Goal: Information Seeking & Learning: Understand process/instructions

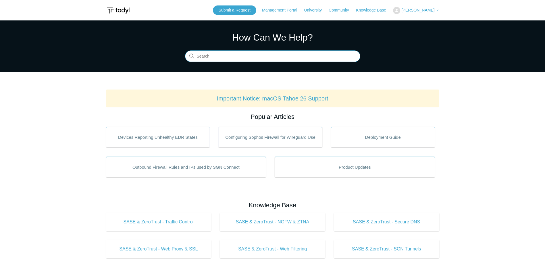
click at [239, 59] on input "Search" at bounding box center [272, 56] width 175 height 11
type input "uninstall"
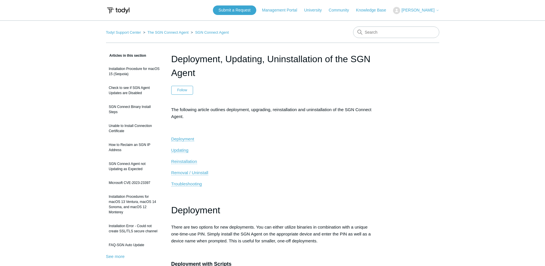
drag, startPoint x: 408, startPoint y: 227, endPoint x: 388, endPoint y: 120, distance: 108.5
click at [379, 11] on link "Knowledge Base" at bounding box center [374, 10] width 36 height 6
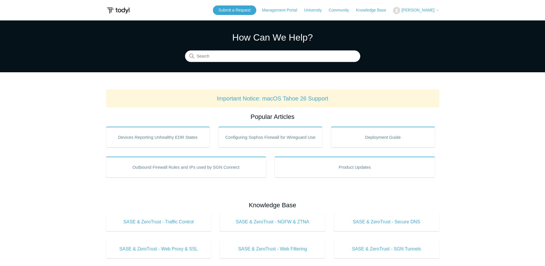
click at [353, 15] on div "Submit a Request Management Portal University Community Knowledge Base Justin G…" at bounding box center [326, 9] width 227 height 9
click at [353, 11] on link "Community" at bounding box center [342, 10] width 26 height 6
drag, startPoint x: 268, startPoint y: 56, endPoint x: 268, endPoint y: 52, distance: 4.0
click at [268, 56] on input "Search" at bounding box center [272, 56] width 175 height 11
type input "u"
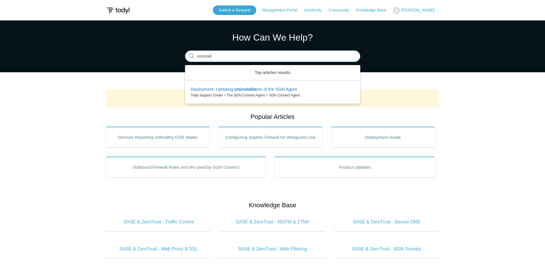
type input "uninstall"
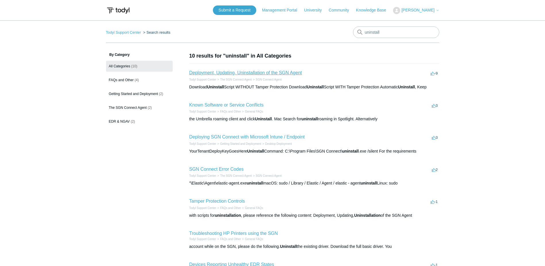
click at [240, 71] on link "Deployment, Updating, Uninstallation of the SGN Agent" at bounding box center [245, 72] width 113 height 5
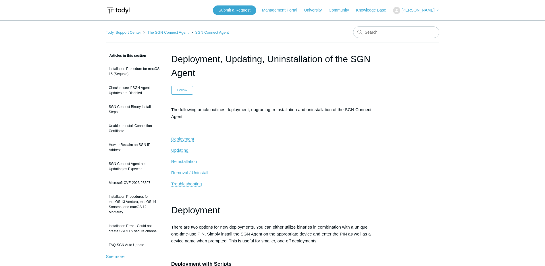
click at [196, 173] on span "Removal / Uninstall" at bounding box center [189, 172] width 37 height 5
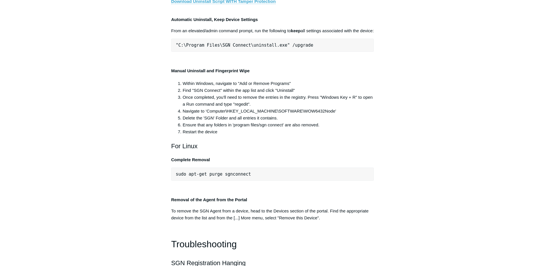
scroll to position [1176, 0]
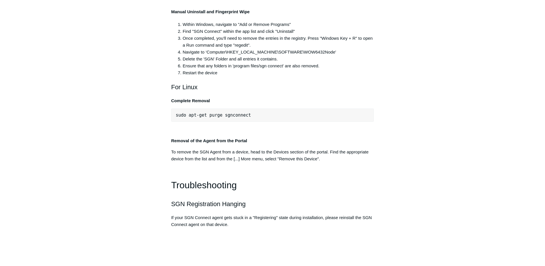
copy div ""C:\Program Files\SGN Connect\uninstall.exe" /uninstallKey yourMaintenanceKeyHe…"
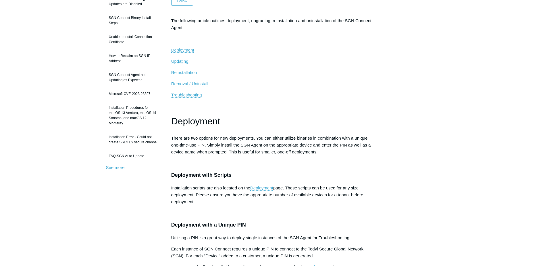
scroll to position [0, 0]
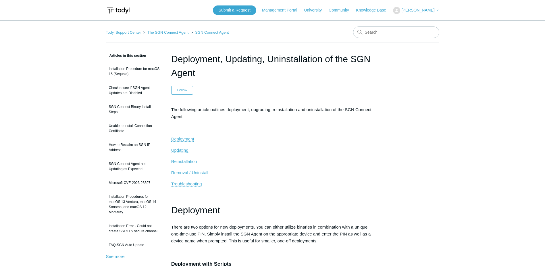
drag, startPoint x: 389, startPoint y: 124, endPoint x: 385, endPoint y: 86, distance: 38.5
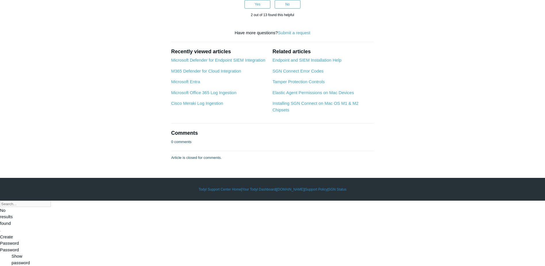
scroll to position [1552, 0]
